Goal: Find specific page/section: Find specific page/section

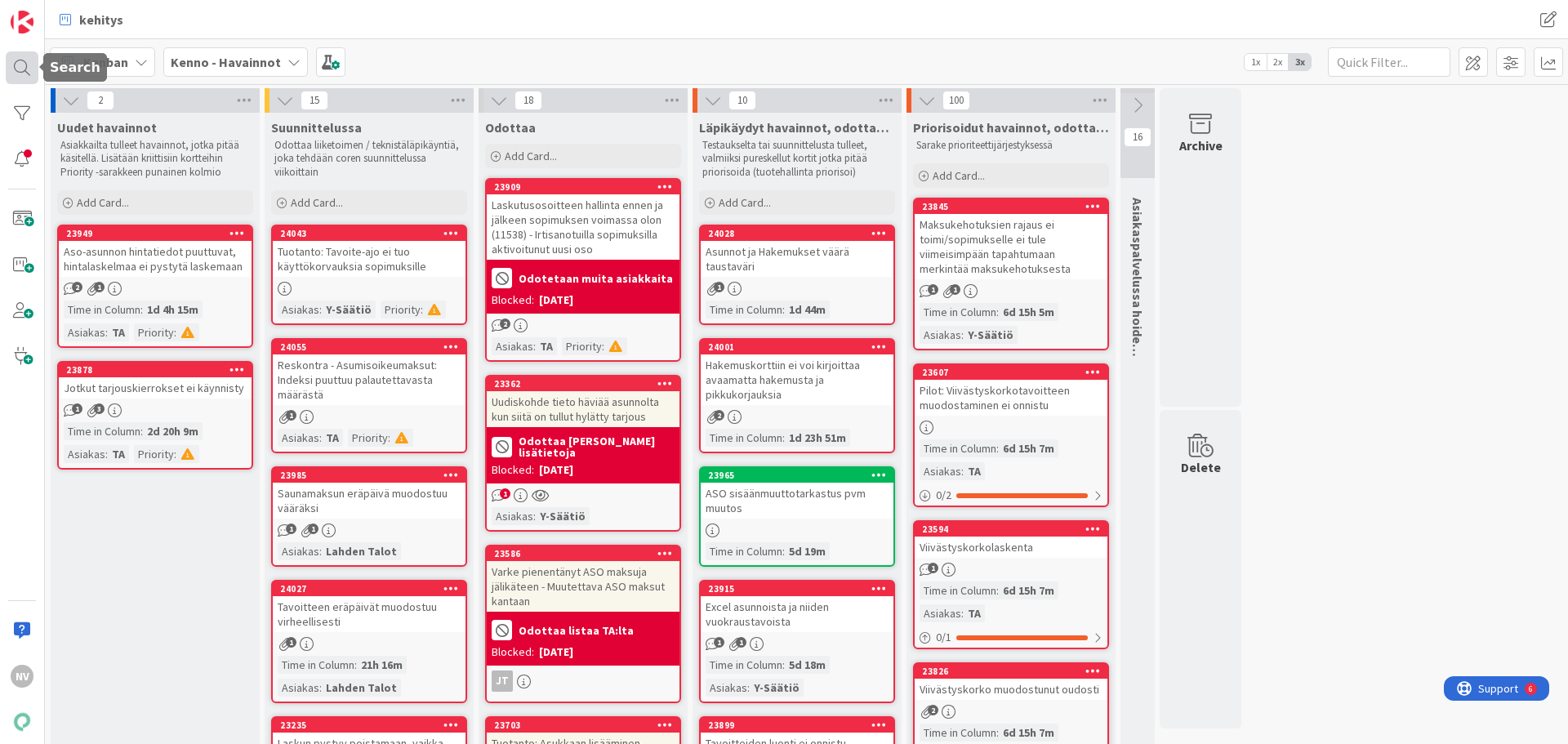
click at [19, 69] on div at bounding box center [22, 67] width 33 height 33
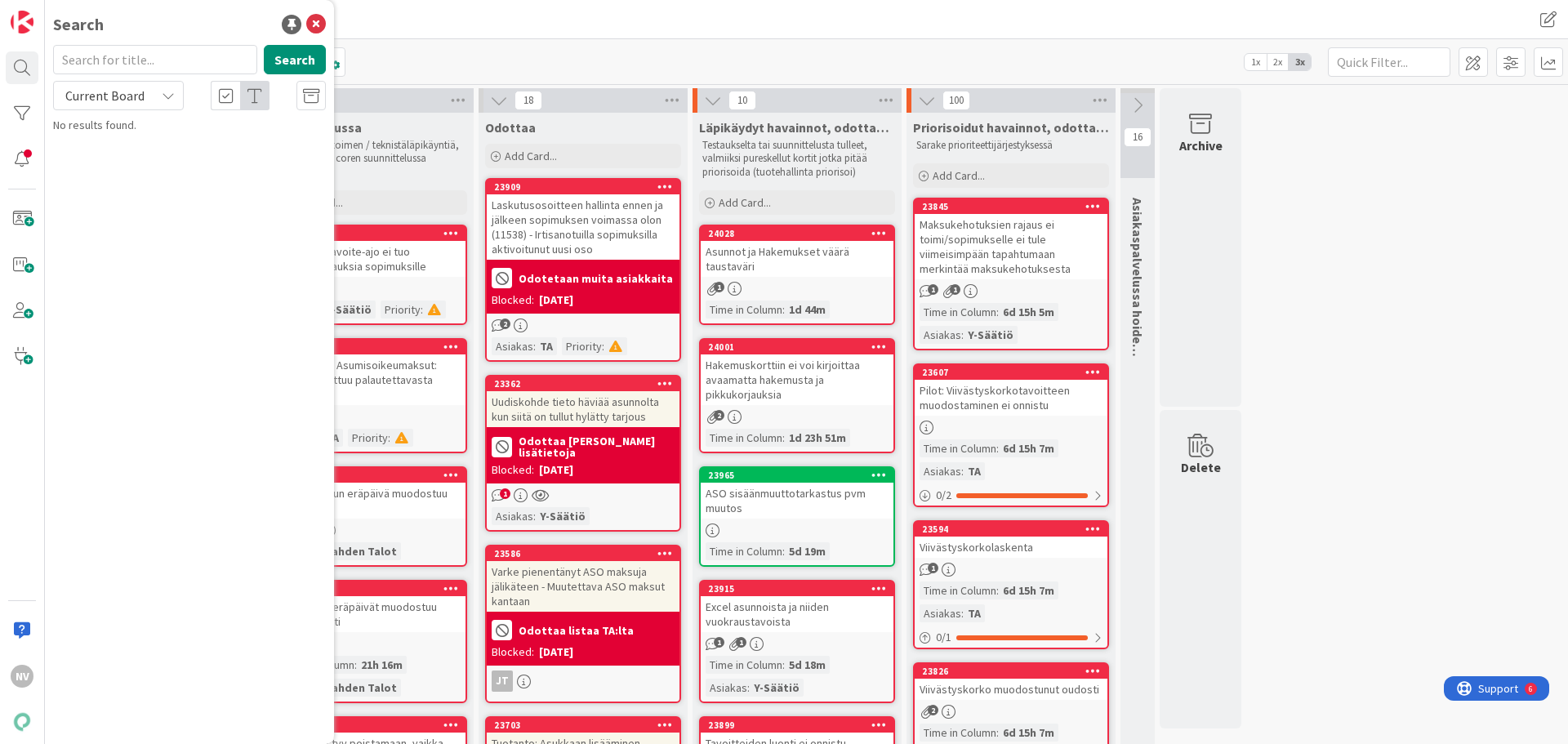
click at [177, 59] on input "text" at bounding box center [155, 60] width 204 height 30
type input "Maksusuunnitelma"
click at [159, 90] on div "Current Board" at bounding box center [118, 96] width 130 height 30
click at [159, 162] on span "All Boards" at bounding box center [147, 163] width 170 height 25
click at [196, 135] on div "Kenno - Kehitysideat › Asukassivut" at bounding box center [200, 127] width 250 height 15
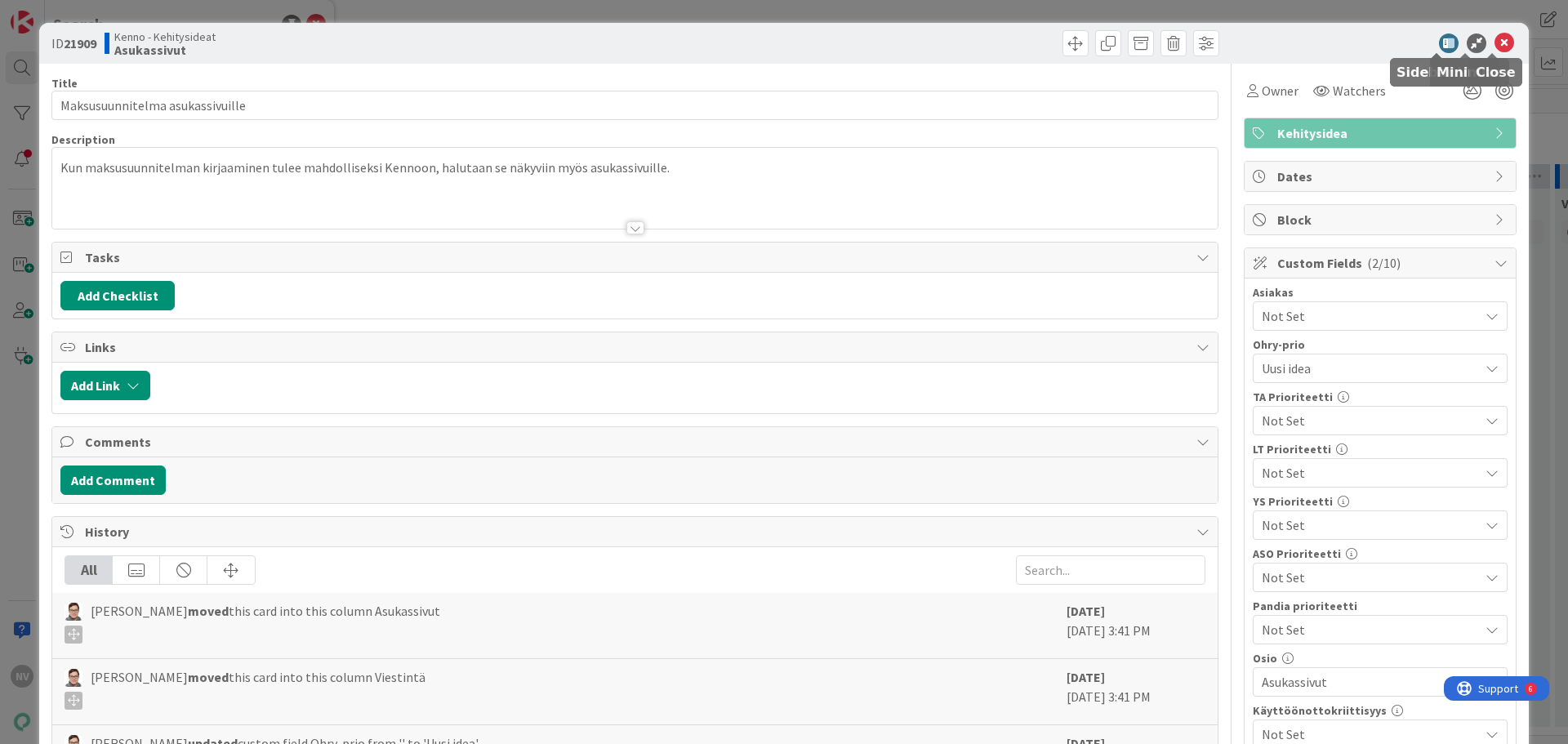
click at [1496, 45] on icon at bounding box center [1505, 43] width 20 height 20
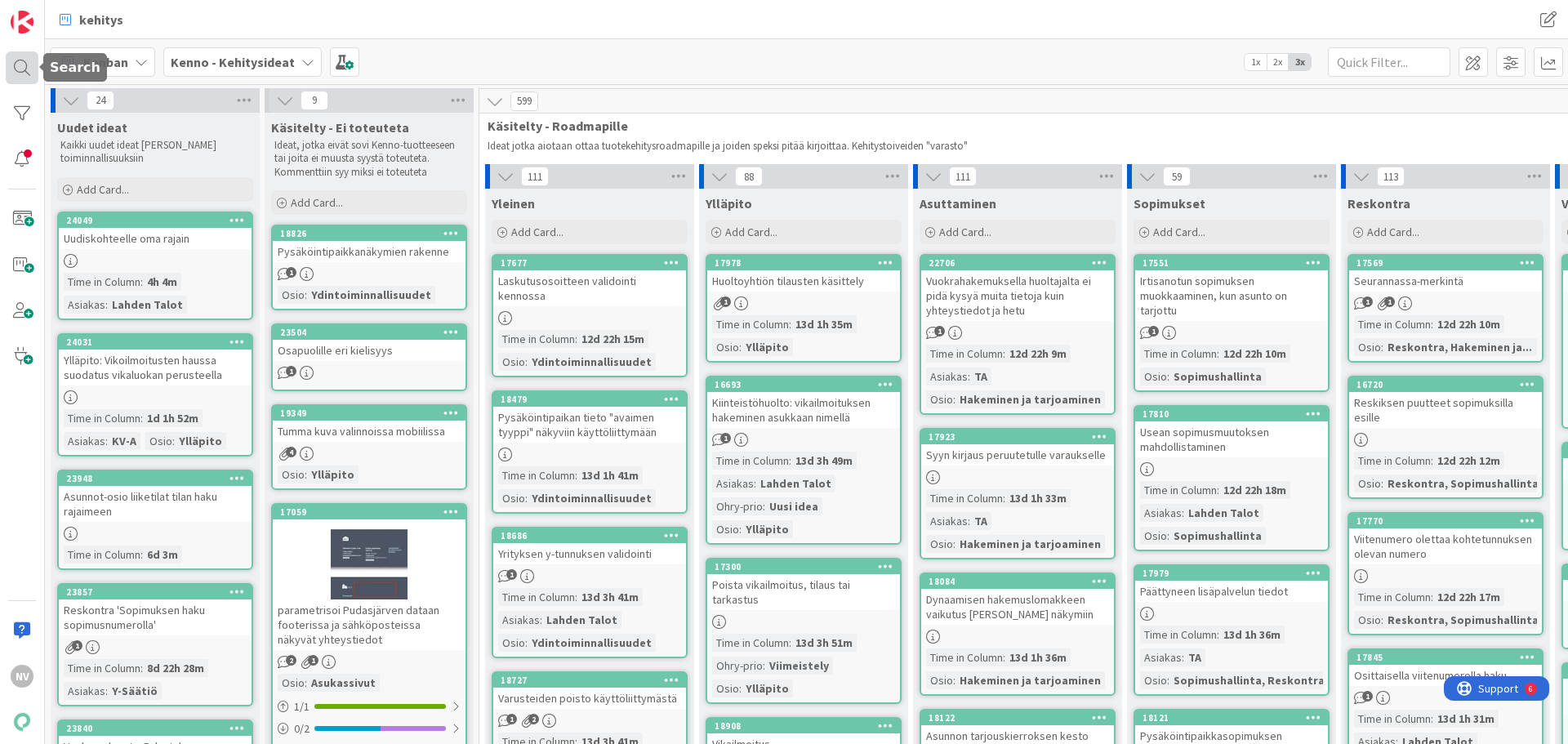
click at [26, 69] on div at bounding box center [22, 67] width 33 height 33
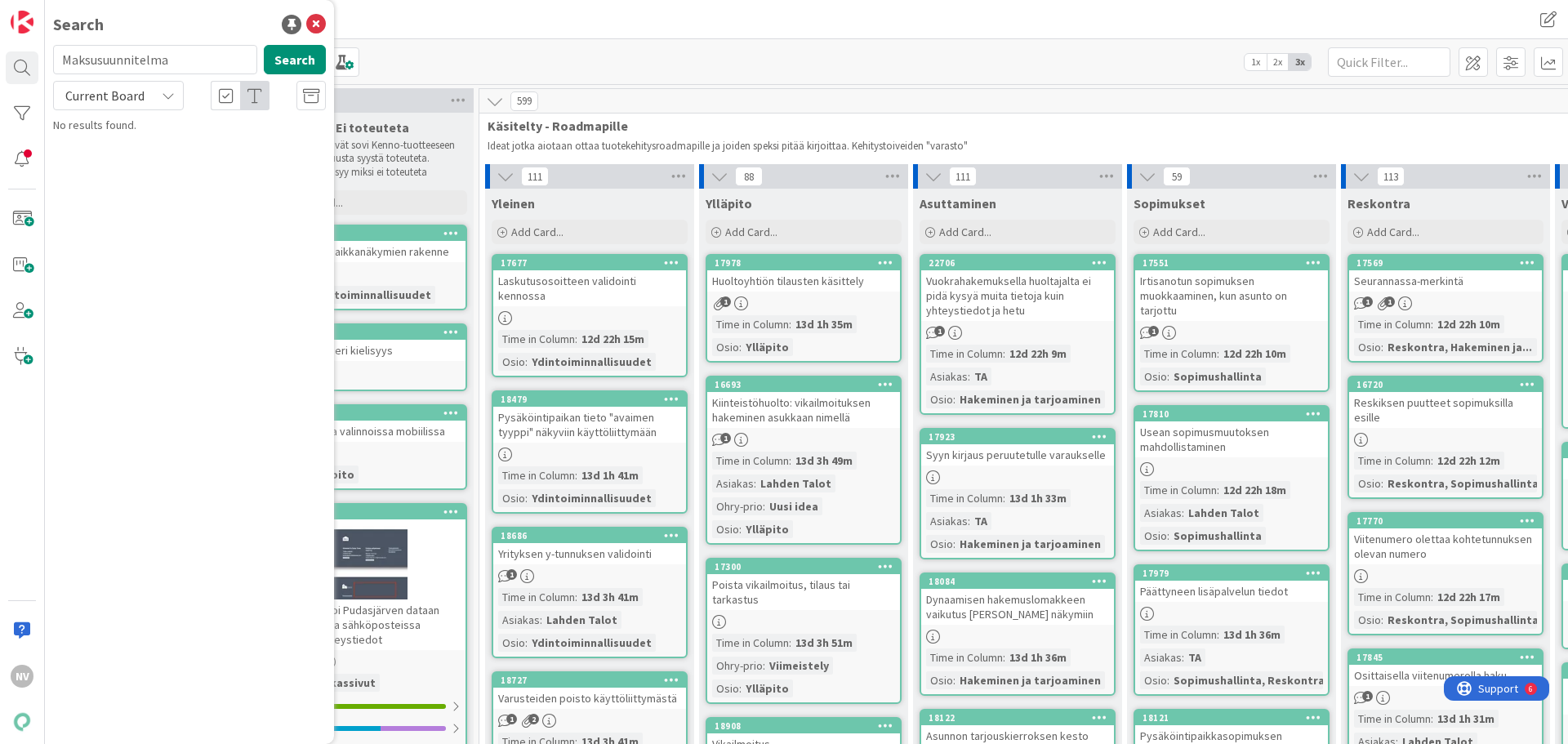
click at [165, 95] on icon at bounding box center [168, 95] width 13 height 13
drag, startPoint x: 186, startPoint y: 59, endPoint x: 71, endPoint y: 59, distance: 115.0
click at [68, 59] on input "Maksusuunnitelma" at bounding box center [155, 60] width 204 height 30
click at [173, 59] on input "Maksusuunnitelma" at bounding box center [155, 60] width 204 height 30
click at [175, 96] on div "Current Board" at bounding box center [118, 96] width 130 height 30
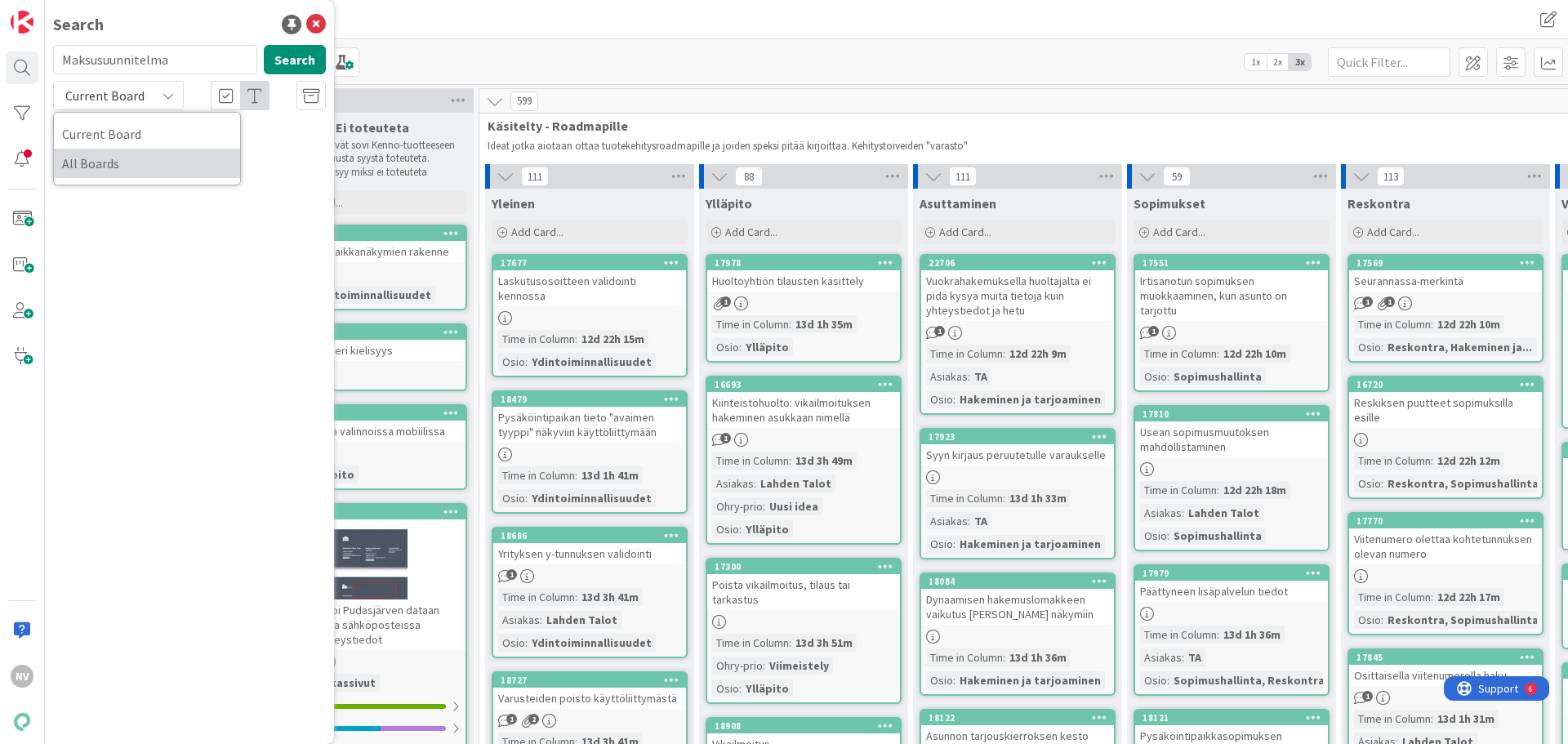
click at [158, 155] on span "All Boards" at bounding box center [147, 163] width 170 height 25
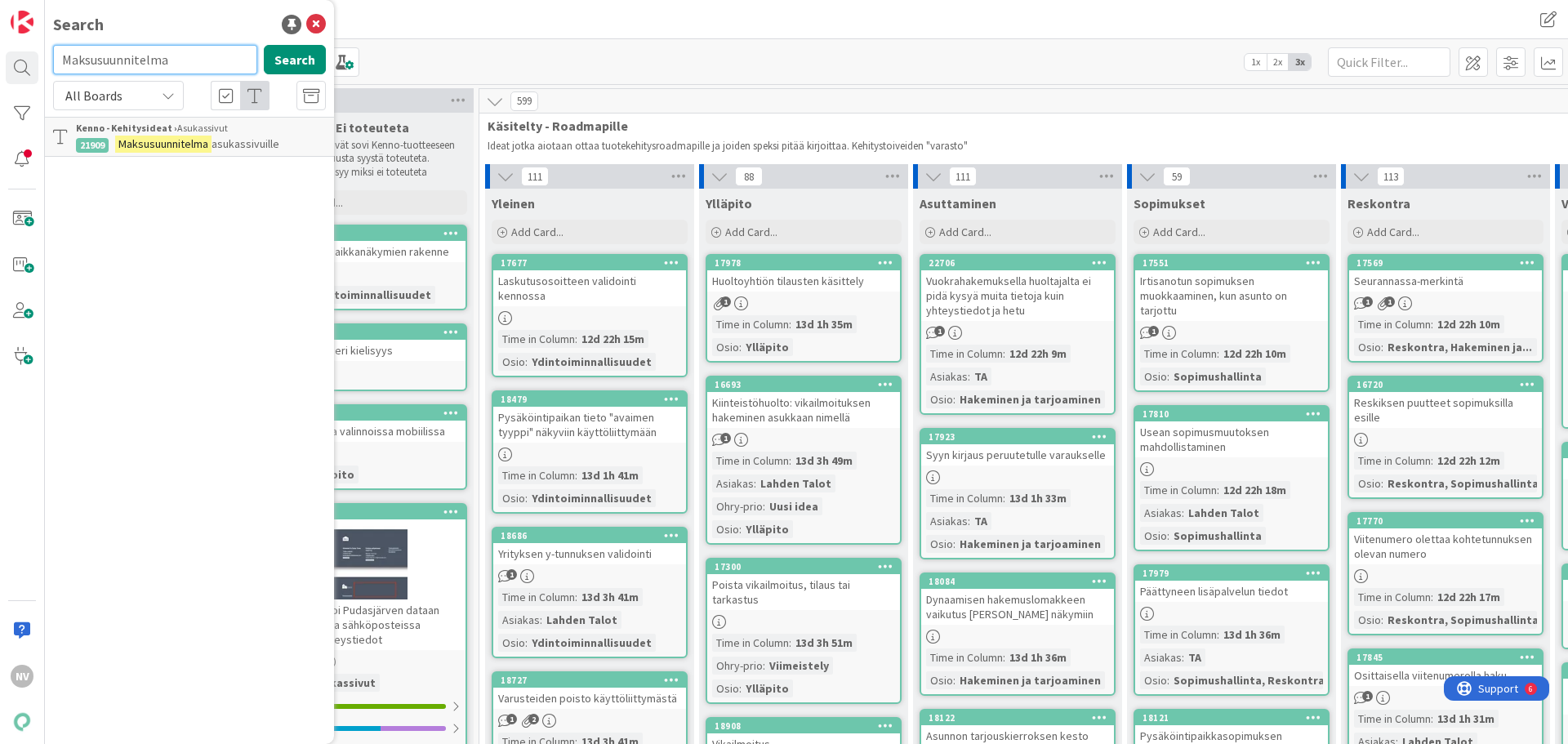
click at [179, 64] on input "Maksusuunnitelma" at bounding box center [155, 60] width 204 height 30
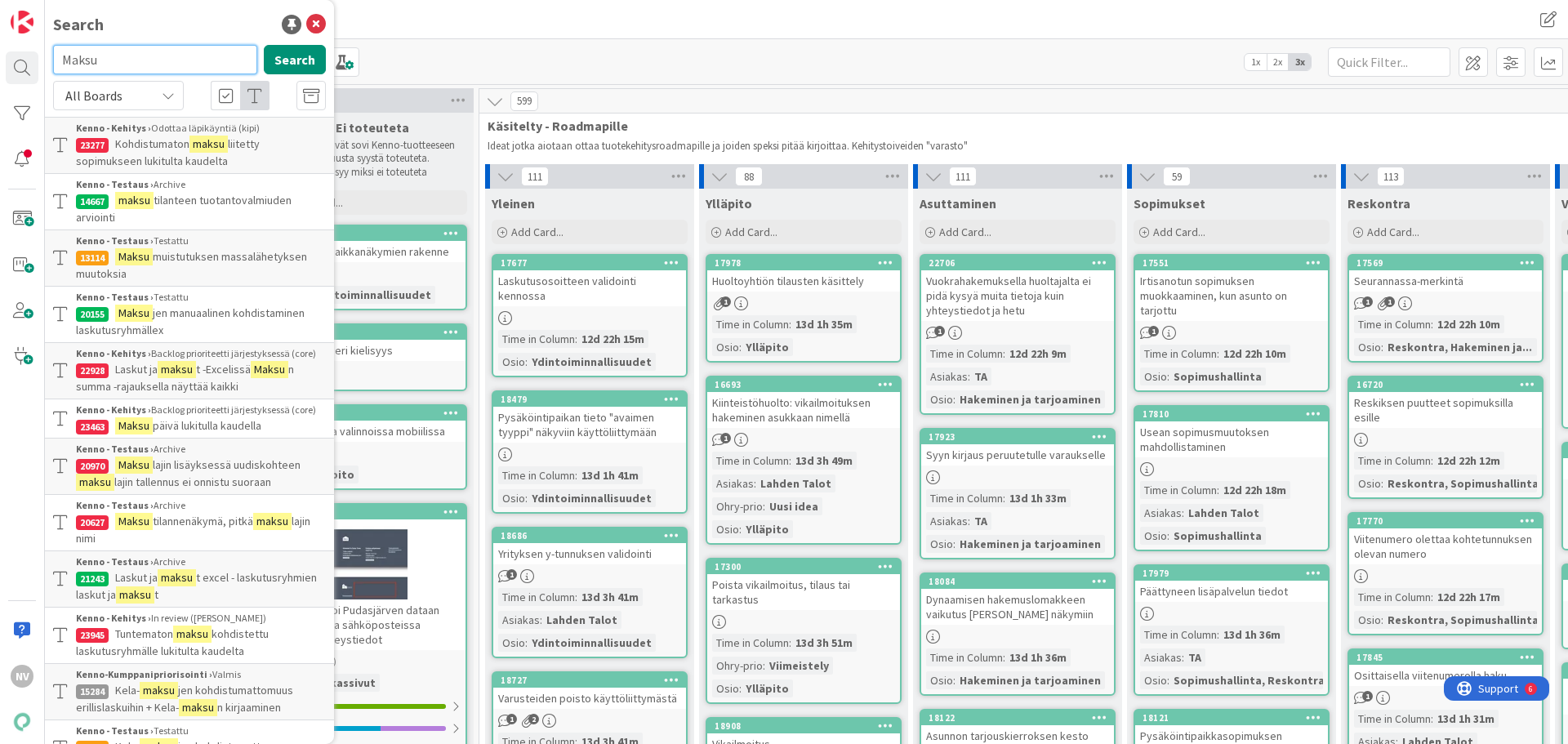
drag, startPoint x: 106, startPoint y: 59, endPoint x: 118, endPoint y: 77, distance: 21.6
click at [106, 60] on input "Maksu" at bounding box center [155, 60] width 204 height 30
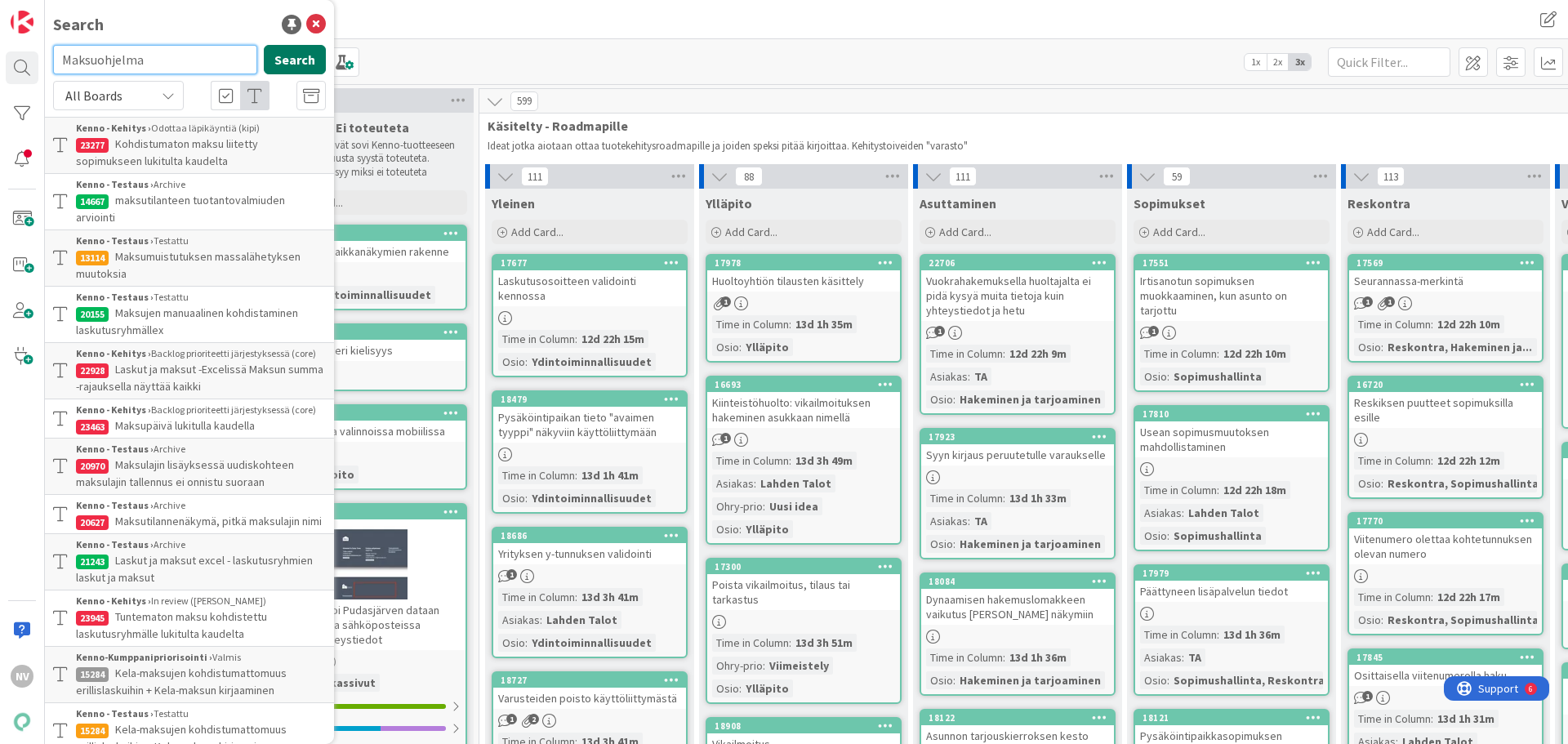
type input "Maksuohjelma"
click at [281, 56] on button "Search" at bounding box center [294, 60] width 62 height 30
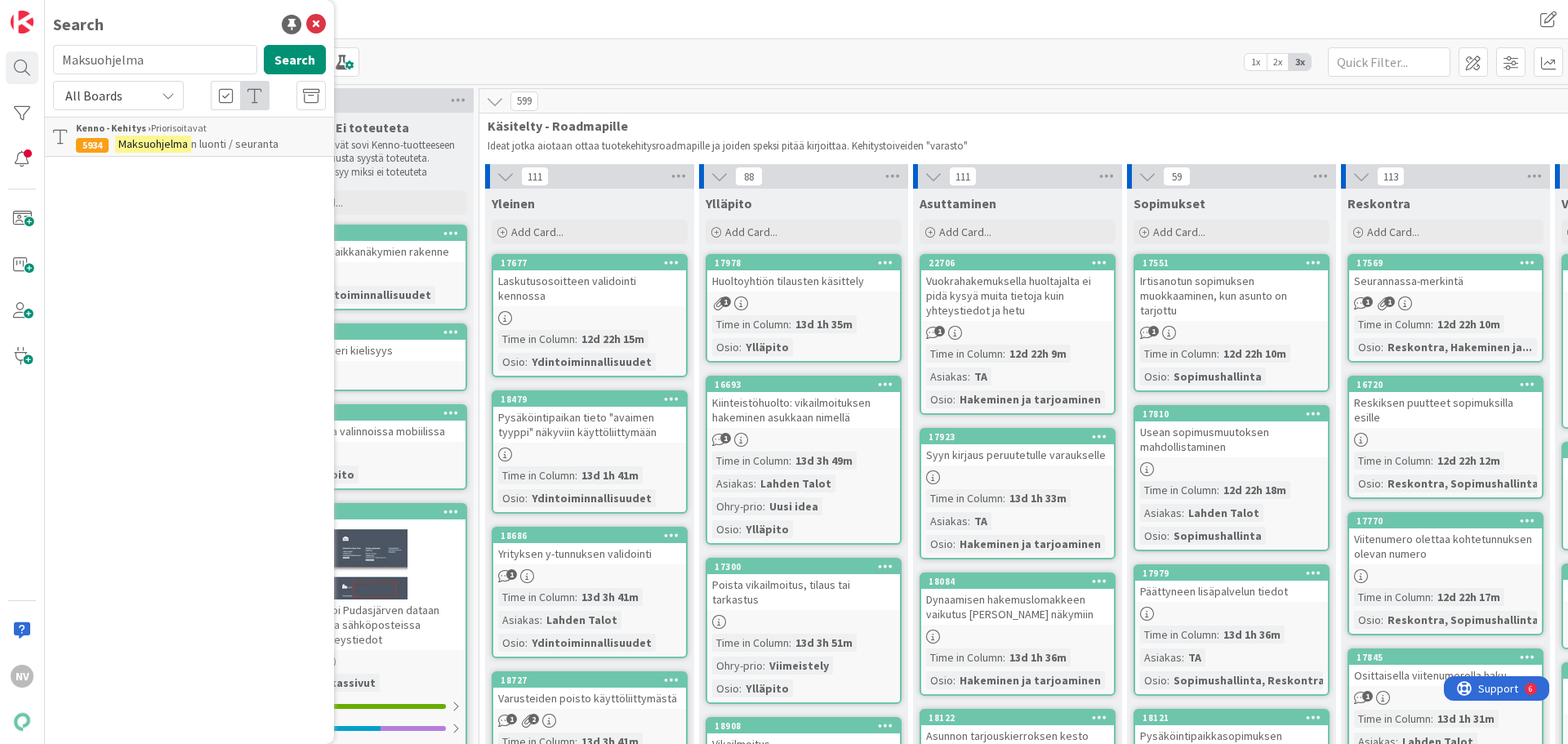
click at [201, 138] on span "n luonti / seuranta" at bounding box center [235, 143] width 88 height 15
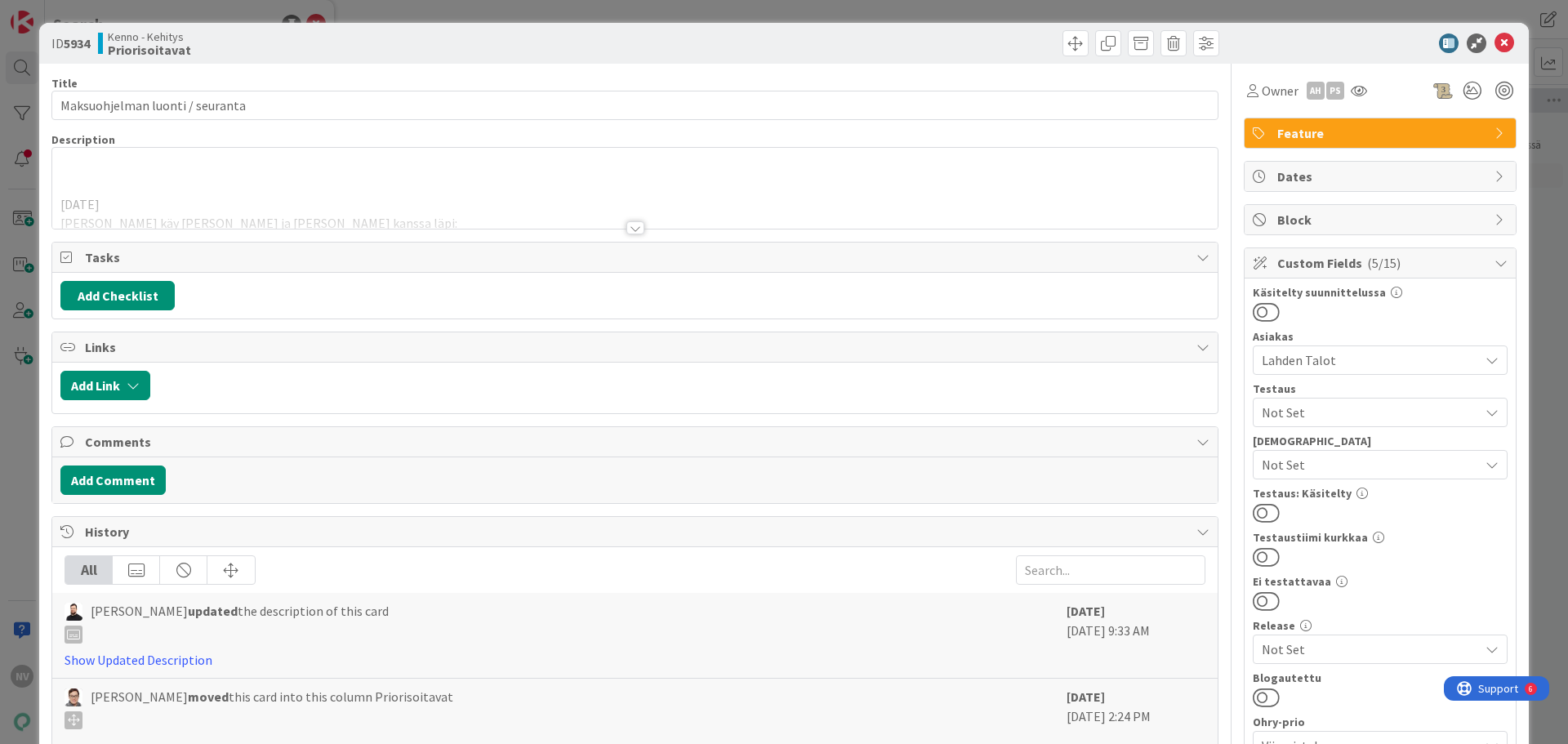
click at [634, 225] on div at bounding box center [635, 227] width 18 height 13
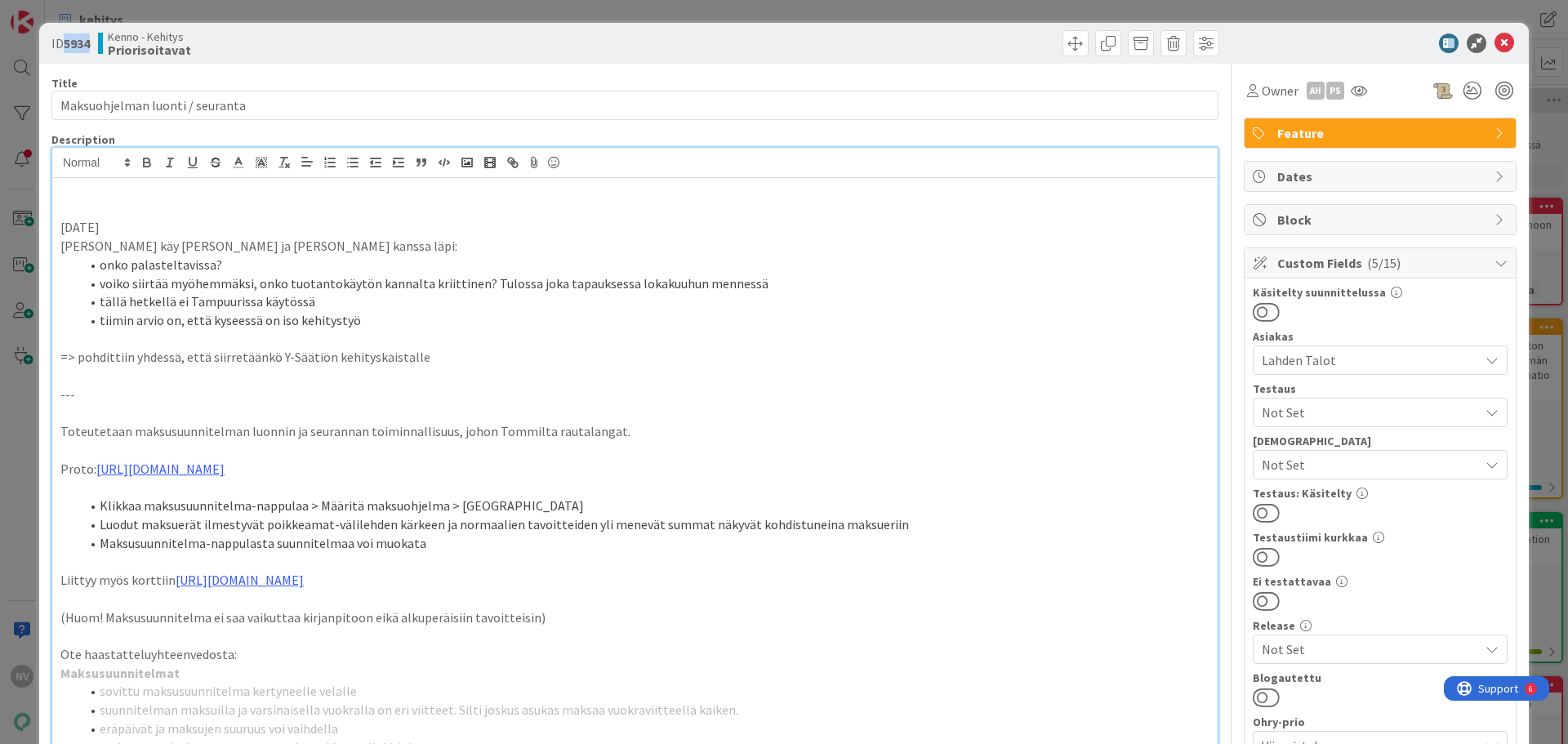
drag, startPoint x: 93, startPoint y: 44, endPoint x: 66, endPoint y: 47, distance: 27.2
click at [66, 47] on div "ID 5934 Kenno - Kehitys Priorisoitavat" at bounding box center [341, 43] width 580 height 26
copy b "5934"
click at [1499, 40] on icon at bounding box center [1505, 43] width 20 height 20
